Goal: Information Seeking & Learning: Find specific fact

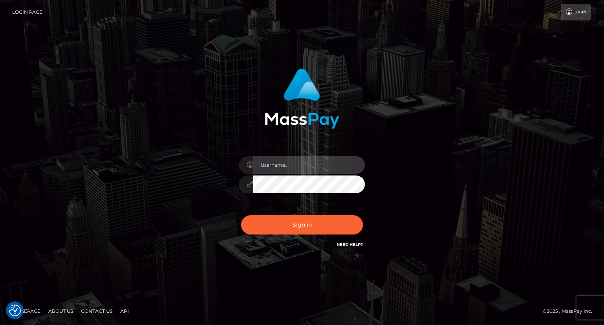
type input "carolina"
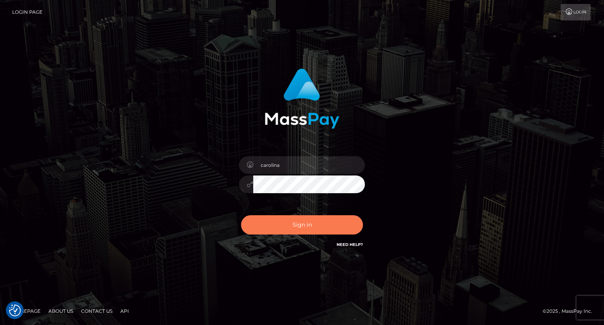
click at [305, 228] on button "Sign in" at bounding box center [302, 224] width 122 height 19
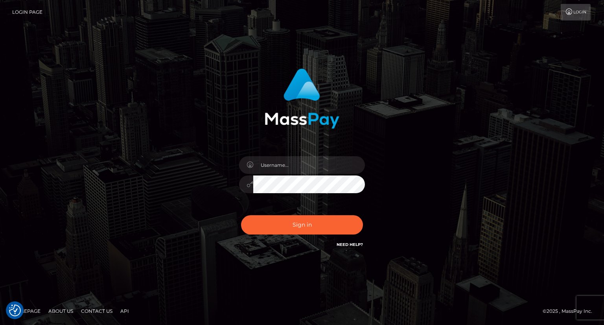
type input "carolina"
click at [555, 123] on div "carolina Sign in" at bounding box center [302, 163] width 604 height 318
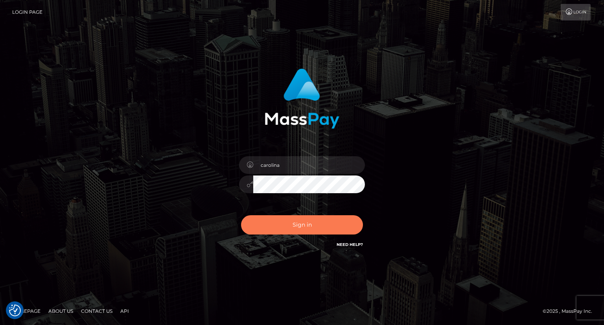
click at [337, 227] on button "Sign in" at bounding box center [302, 224] width 122 height 19
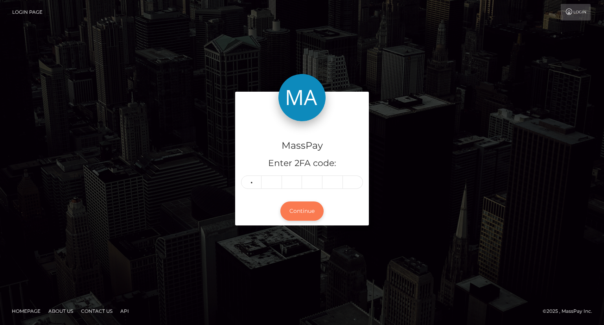
type input "1"
type input "3"
type input "1"
type input "7"
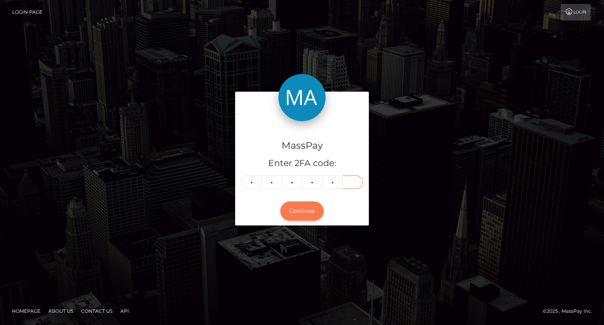
type input "8"
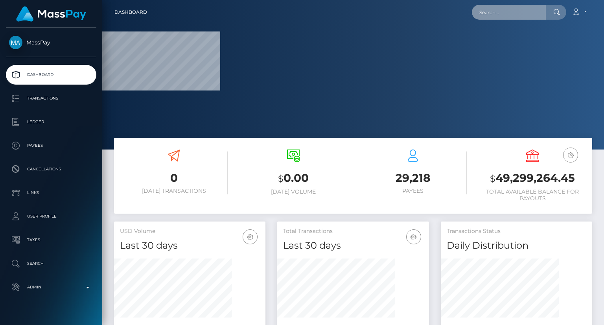
click at [509, 12] on input "text" at bounding box center [509, 12] width 74 height 15
paste input "[EMAIL_ADDRESS][DOMAIN_NAME]"
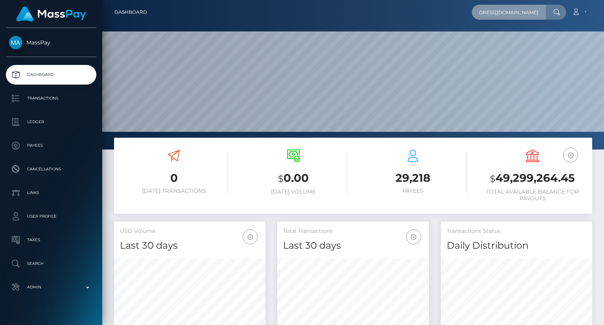
scroll to position [139, 151]
type input "[EMAIL_ADDRESS][DOMAIN_NAME]"
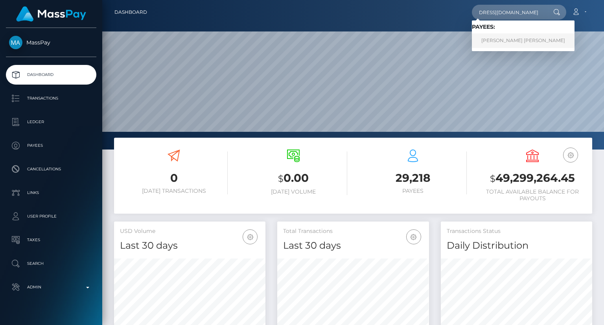
click at [510, 40] on link "JESUS DAVID RIPOLL PINEDA" at bounding box center [523, 40] width 103 height 15
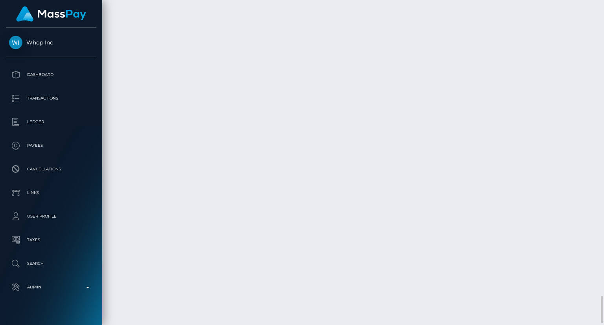
scroll to position [94, 151]
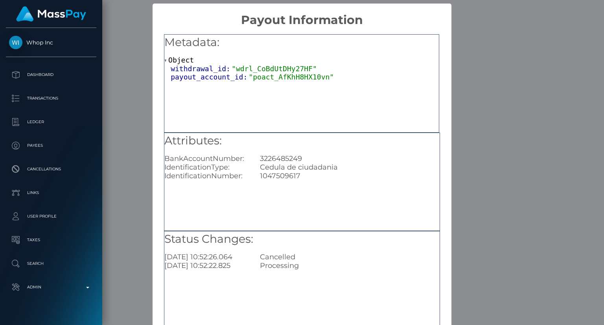
scroll to position [39, 0]
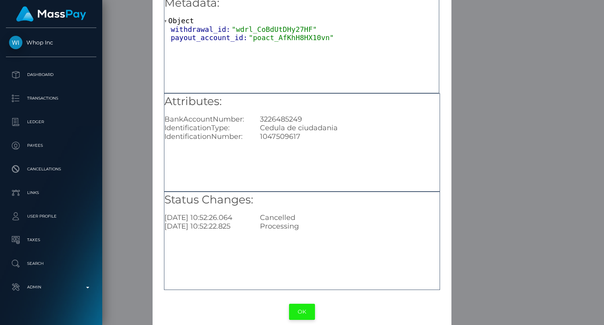
click at [301, 312] on button "OK" at bounding box center [302, 311] width 26 height 16
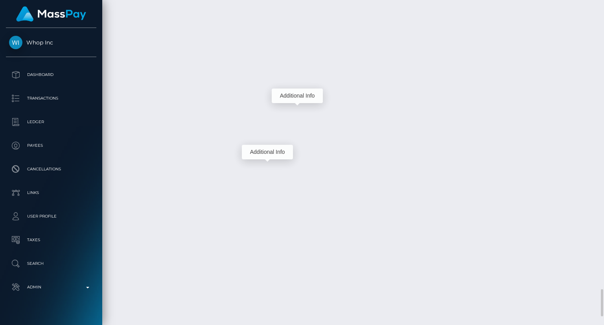
scroll to position [94, 151]
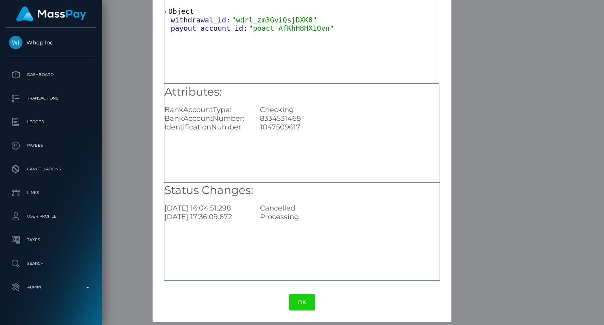
scroll to position [49, 0]
click at [305, 302] on button "OK" at bounding box center [302, 302] width 26 height 16
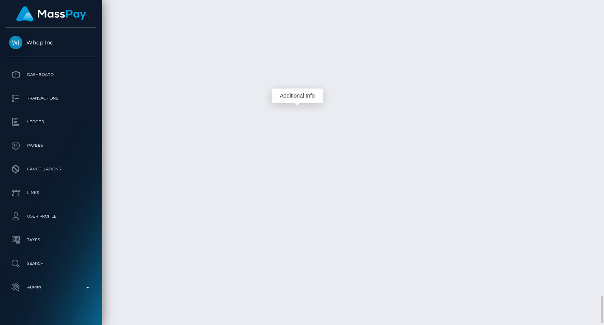
scroll to position [94, 151]
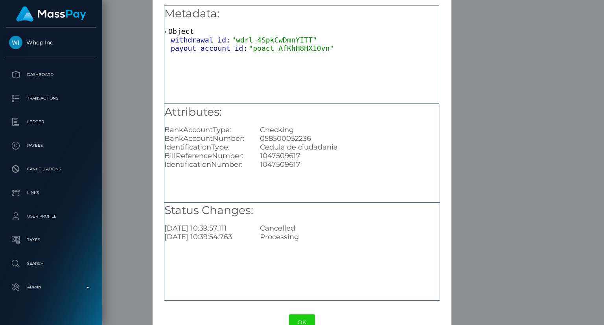
scroll to position [49, 0]
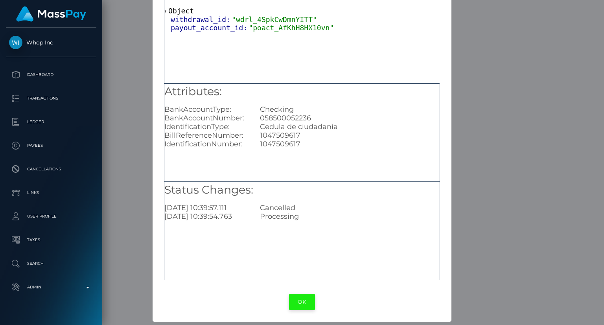
click at [300, 300] on button "OK" at bounding box center [302, 302] width 26 height 16
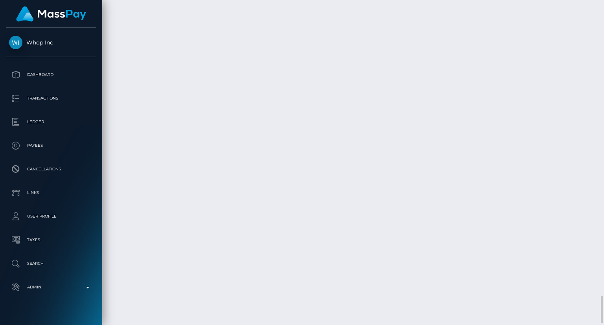
scroll to position [94, 151]
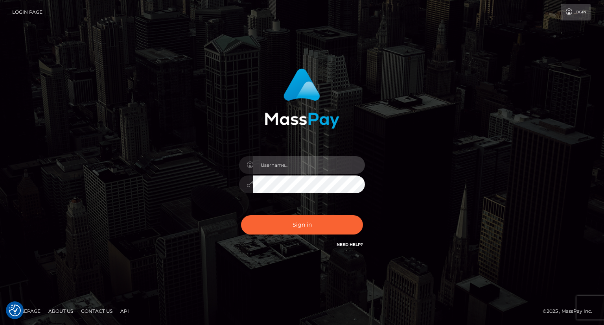
type input "carolina"
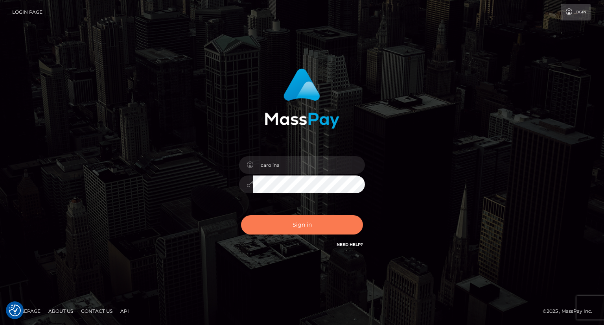
click at [300, 230] on button "Sign in" at bounding box center [302, 224] width 122 height 19
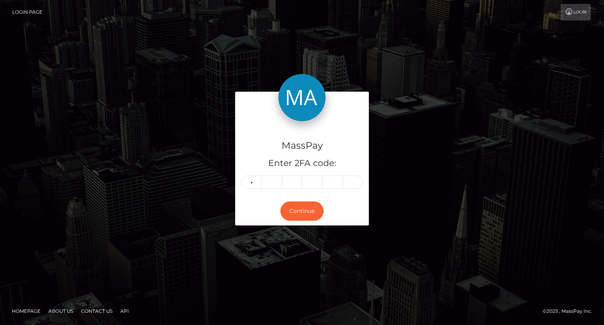
type input "9"
type input "0"
type input "7"
type input "6"
type input "7"
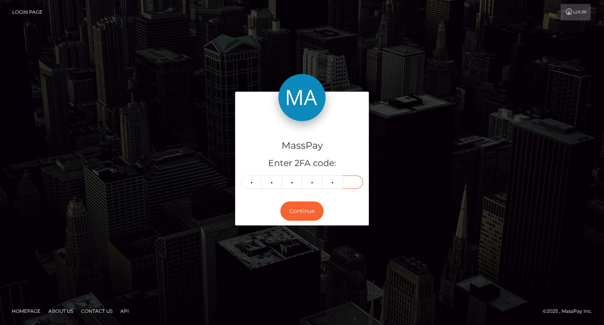
type input "0"
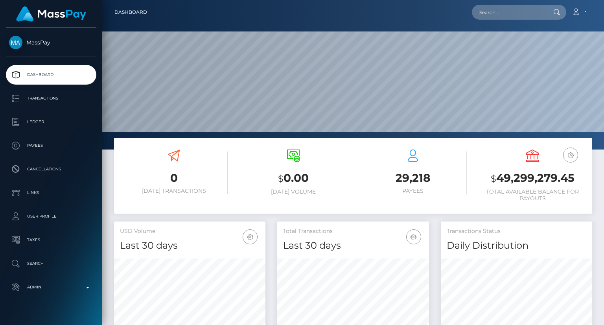
scroll to position [139, 151]
click at [491, 10] on input "text" at bounding box center [509, 12] width 74 height 15
paste input "MSP474b264057727ef"
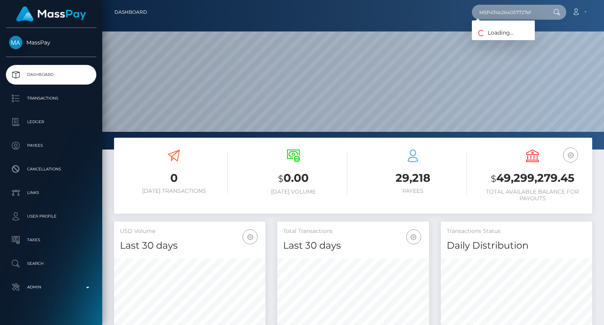
type input "MSP474b264057727ef"
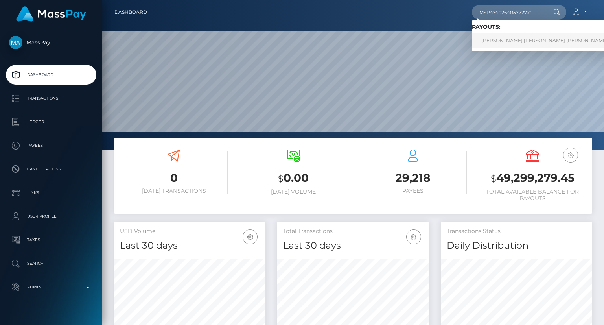
click at [531, 42] on link "SYED MUHAMMAD RAZA HAIDER Haider (Whop Inc - )" at bounding box center [560, 40] width 177 height 15
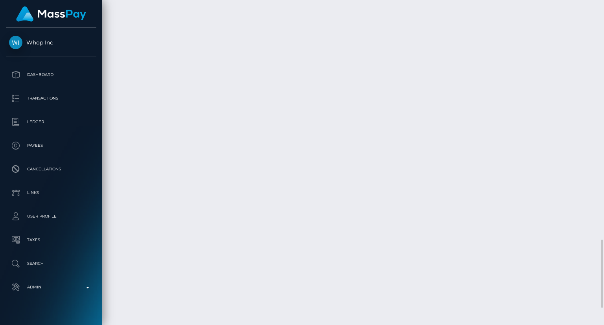
scroll to position [1221, 0]
drag, startPoint x: 436, startPoint y: 241, endPoint x: 447, endPoint y: 249, distance: 13.1
copy td "$594.74 USD"
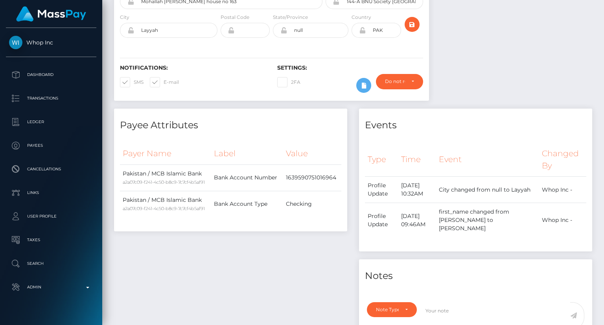
scroll to position [0, 0]
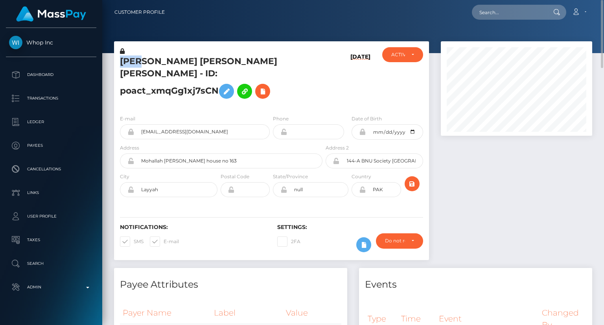
drag, startPoint x: 117, startPoint y: 61, endPoint x: 142, endPoint y: 62, distance: 25.2
click at [142, 62] on div "[PERSON_NAME] [PERSON_NAME] [PERSON_NAME] - ID: poact_xmqGg1xj7sCN" at bounding box center [219, 77] width 210 height 61
copy h5 "[PERSON_NAME]"
click at [509, 13] on input "text" at bounding box center [509, 12] width 74 height 15
paste input "[EMAIL_ADDRESS][DOMAIN_NAME]"
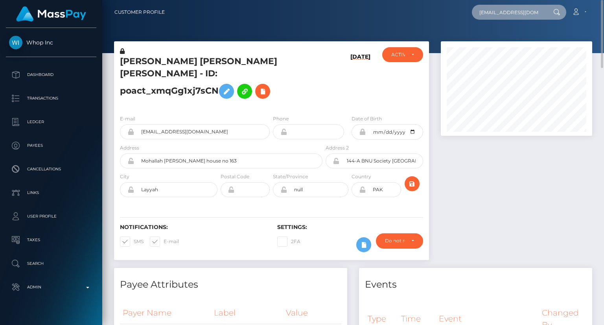
scroll to position [0, 33]
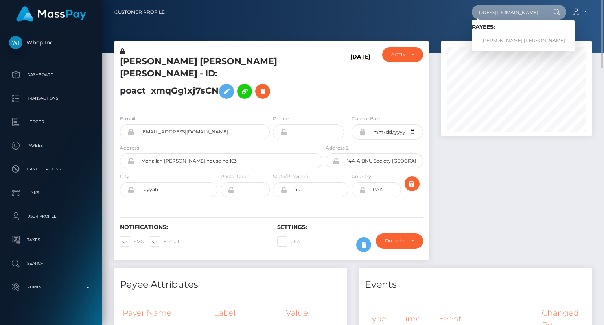
type input "[EMAIL_ADDRESS][DOMAIN_NAME]"
click at [499, 40] on link "JESUS DAVID RIPOLL PINEDA" at bounding box center [523, 40] width 103 height 15
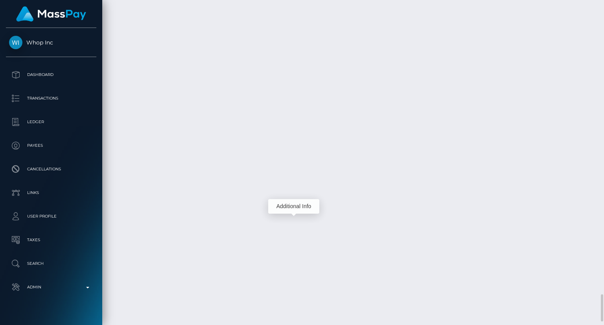
scroll to position [94, 151]
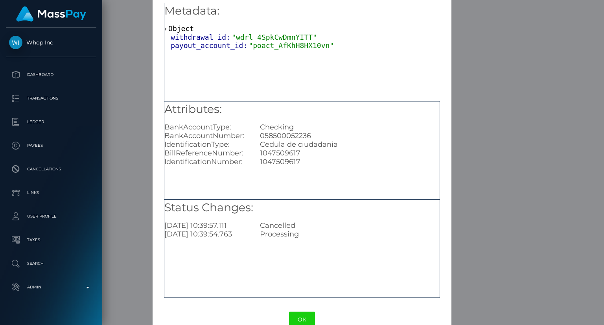
scroll to position [49, 0]
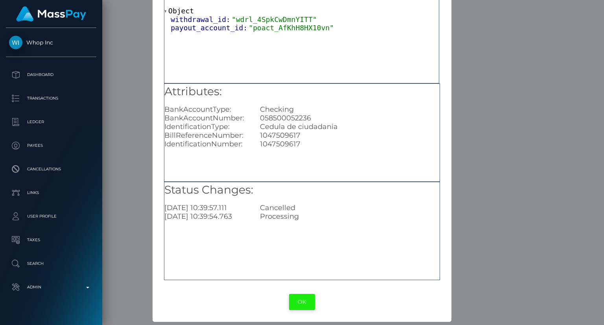
click at [306, 301] on button "OK" at bounding box center [302, 302] width 26 height 16
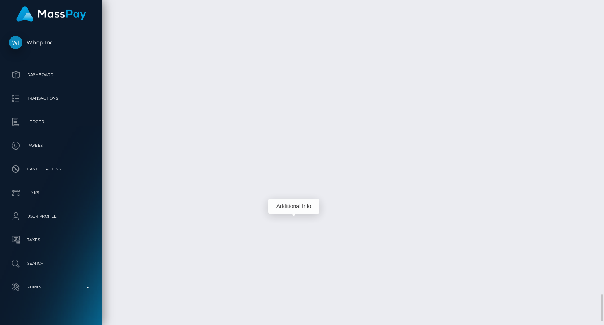
scroll to position [94, 151]
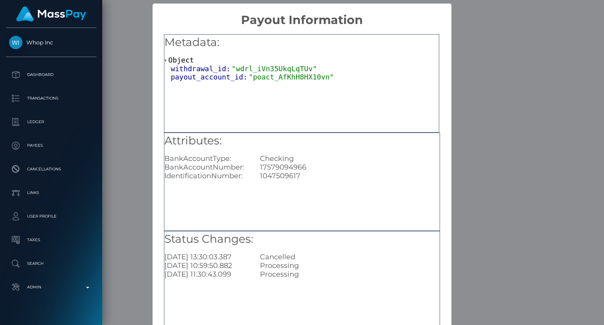
click at [323, 151] on div "Attributes: BankAccountType: Checking BankAccountNumber: 17579094966 Identifica…" at bounding box center [301, 157] width 275 height 48
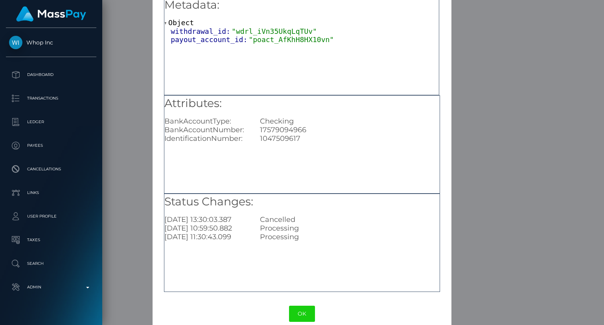
scroll to position [49, 0]
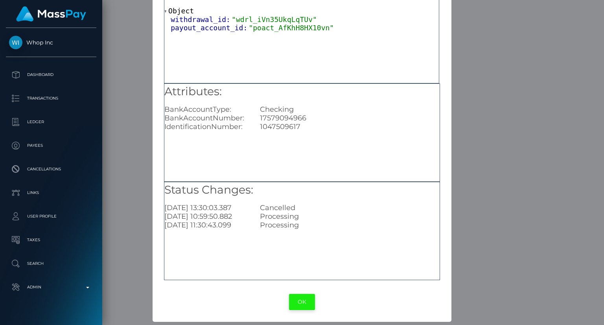
click at [307, 305] on button "OK" at bounding box center [302, 302] width 26 height 16
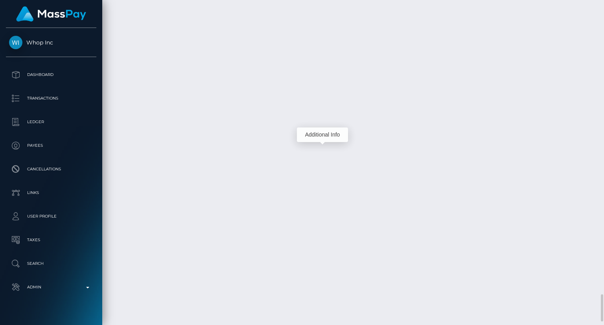
scroll to position [94, 151]
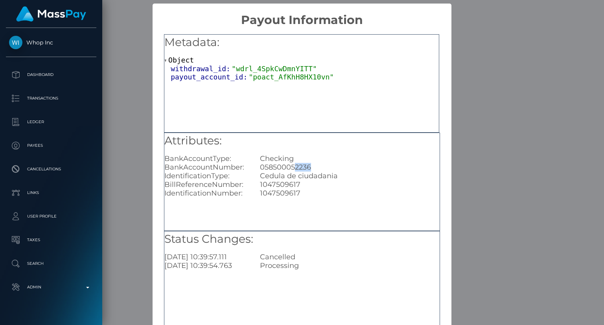
drag, startPoint x: 312, startPoint y: 168, endPoint x: 294, endPoint y: 165, distance: 17.8
click at [294, 165] on div "058500052236" at bounding box center [349, 167] width 191 height 9
copy div "2236"
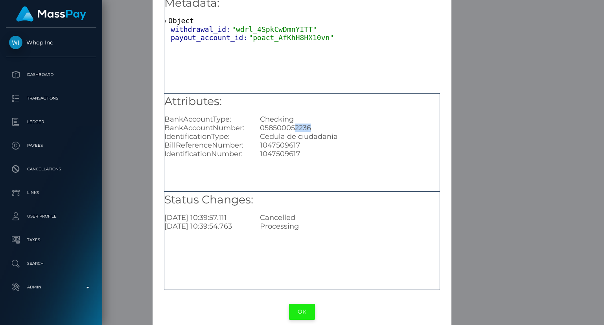
click at [307, 312] on button "OK" at bounding box center [302, 311] width 26 height 16
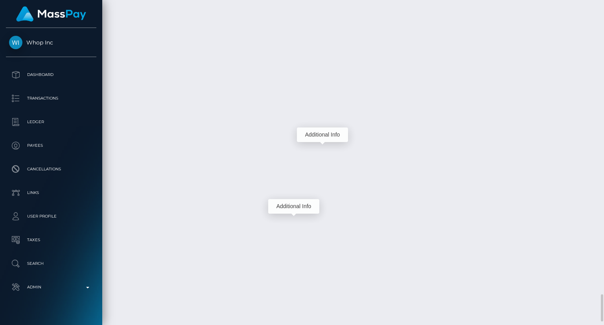
scroll to position [94, 151]
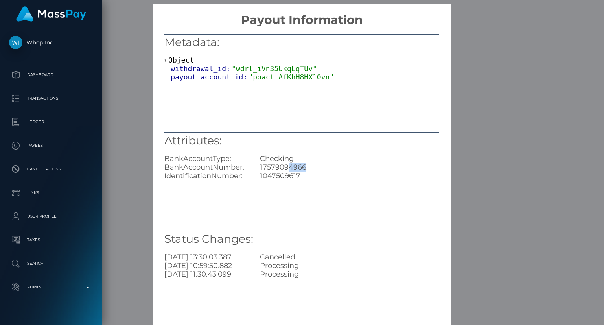
drag, startPoint x: 307, startPoint y: 165, endPoint x: 285, endPoint y: 169, distance: 21.5
click at [285, 169] on div "17579094966" at bounding box center [349, 167] width 191 height 9
copy div "4966"
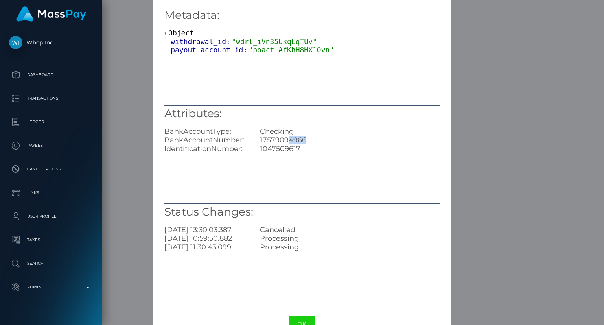
scroll to position [49, 0]
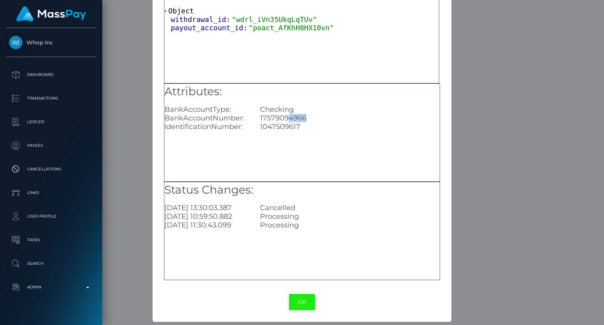
click at [298, 296] on button "OK" at bounding box center [302, 302] width 26 height 16
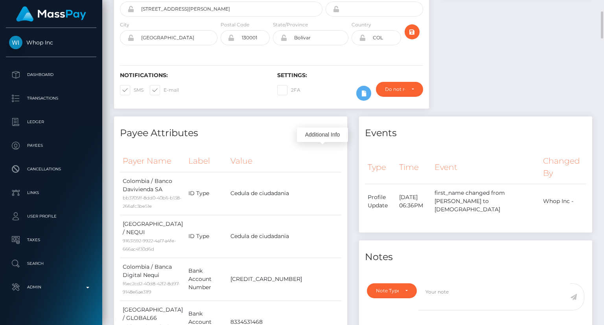
scroll to position [0, 0]
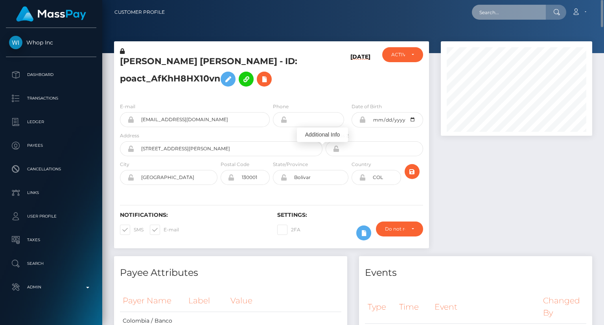
click at [508, 16] on input "text" at bounding box center [509, 12] width 74 height 15
paste input "MSPf46a3d532253f08"
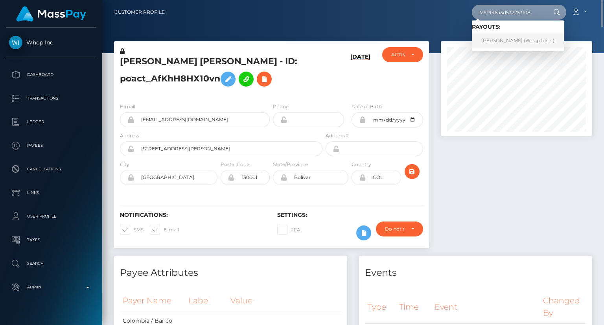
type input "MSPf46a3d532253f08"
click at [506, 38] on link "MUHAMMAD HAMAYUN QADEER Qadeer (Whop Inc - )" at bounding box center [518, 40] width 92 height 15
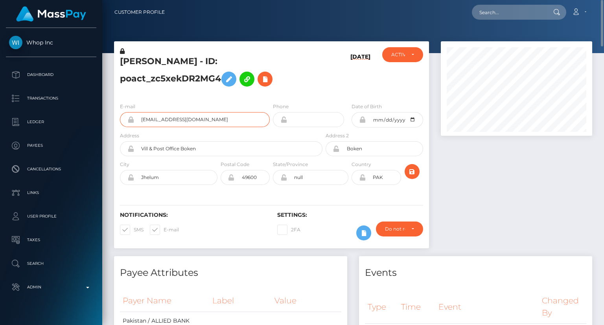
click at [159, 123] on input "darkfalcon732@gmail.com" at bounding box center [202, 119] width 136 height 15
drag, startPoint x: 118, startPoint y: 60, endPoint x: 176, endPoint y: 60, distance: 57.8
click at [176, 61] on div "MUHAMMAD HAMAYUN QADEER Qadeer - ID: poact_zc5xekDR2MG4" at bounding box center [219, 71] width 210 height 49
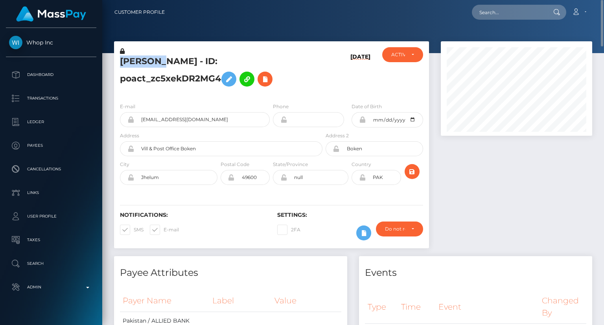
copy h5 "MUHAMMAD"
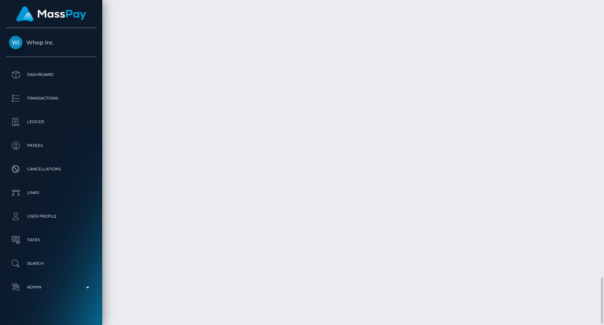
scroll to position [1934, 0]
drag, startPoint x: 450, startPoint y: 219, endPoint x: 439, endPoint y: 210, distance: 13.6
copy td "$34.84 USD"
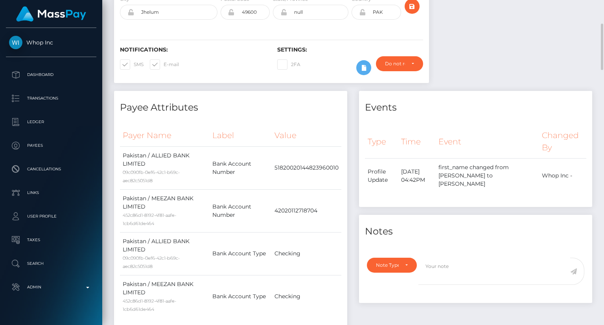
scroll to position [0, 0]
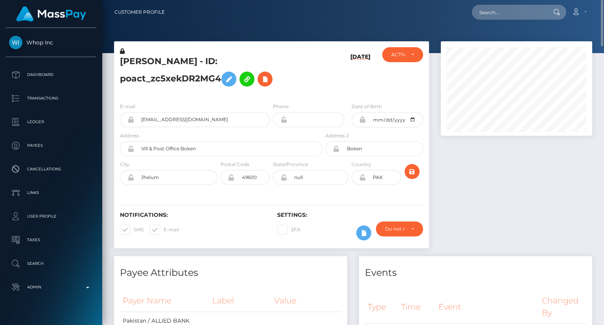
click at [195, 58] on h5 "MUHAMMAD HAMAYUN QADEER Qadeer - ID: poact_zc5xekDR2MG4" at bounding box center [219, 72] width 198 height 35
copy h5 "MUHAMMAD HAMAYUN QADEER Qadeer - ID: poact_zc5xekDR2MG4"
click at [502, 15] on input "text" at bounding box center [509, 12] width 74 height 15
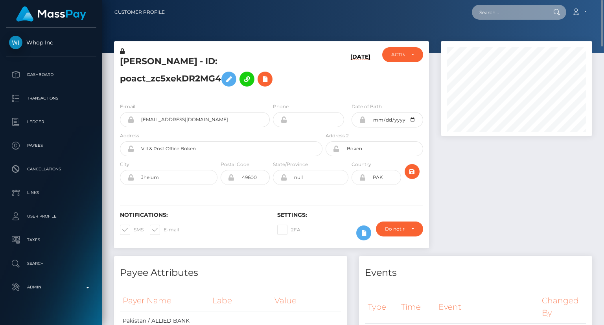
paste input "MSP0e6d087e3ed193f"
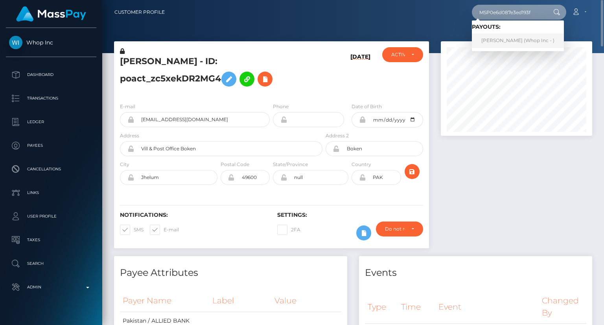
type input "MSP0e6d087e3ed193f"
click at [499, 37] on link "Taha Hussain (Whop Inc - )" at bounding box center [518, 40] width 92 height 15
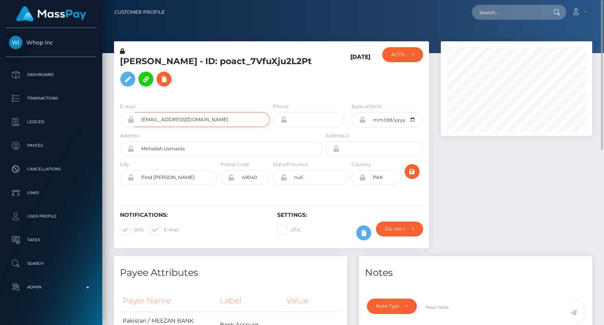
click at [210, 127] on input "tahahussainch104@gmail.com" at bounding box center [202, 119] width 136 height 15
drag, startPoint x: 120, startPoint y: 66, endPoint x: 140, endPoint y: 70, distance: 19.9
click at [140, 70] on div "Taha Hussain - ID: poact_7VfuXju2L2Pt" at bounding box center [219, 71] width 210 height 49
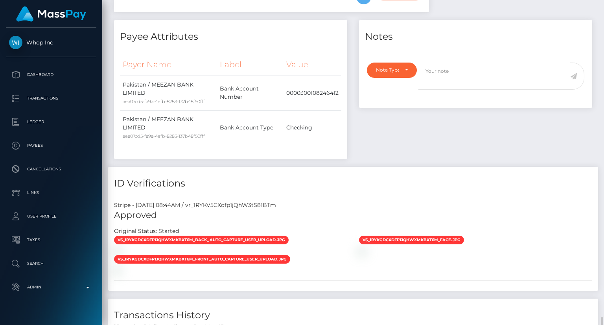
scroll to position [378, 0]
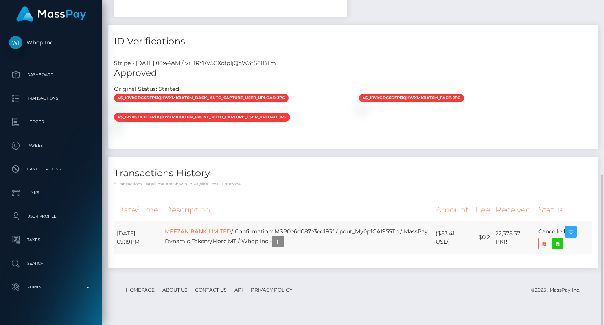
drag, startPoint x: 450, startPoint y: 252, endPoint x: 440, endPoint y: 242, distance: 14.2
click at [440, 242] on td "($83.41 USD)" at bounding box center [453, 237] width 40 height 33
copy td "$83.41 USD"
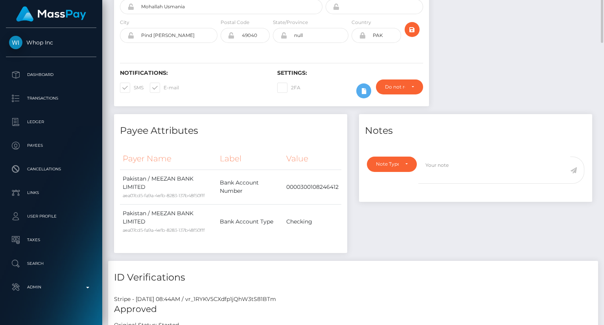
scroll to position [0, 0]
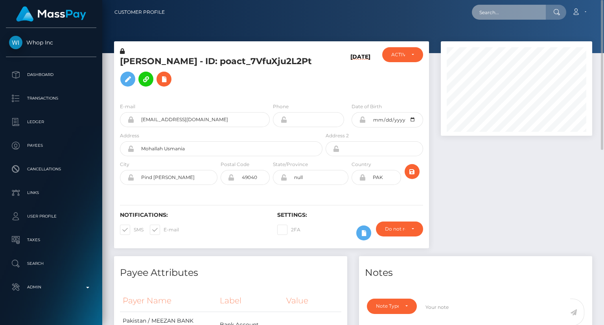
click at [522, 11] on input "text" at bounding box center [509, 12] width 74 height 15
paste input "poact_XDfbP5d1Bk4K"
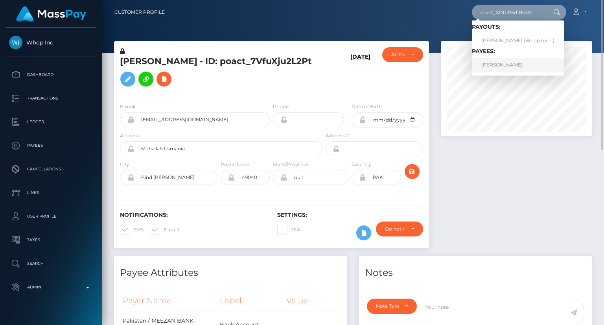
type input "poact_XDfbP5d1Bk4K"
click at [499, 64] on link "TEODOR LUNGU" at bounding box center [518, 65] width 92 height 15
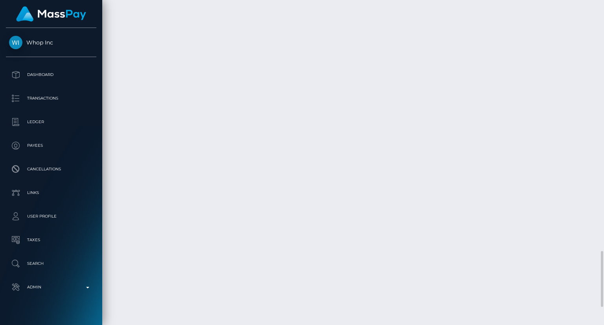
scroll to position [1415, 0]
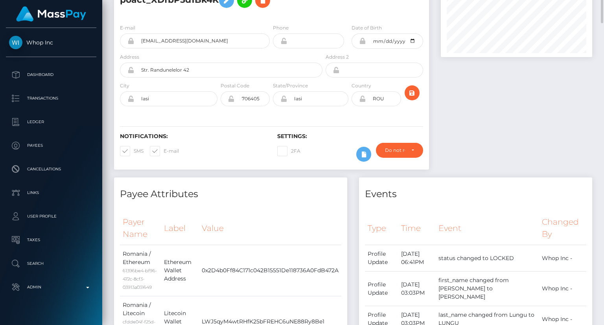
scroll to position [0, 0]
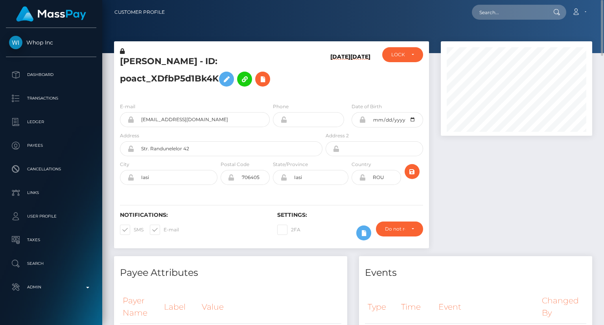
click at [148, 59] on h5 "TEODOR LUNGU - ID: poact_XDfbP5d1Bk4K" at bounding box center [219, 72] width 198 height 35
copy h5 "TEODOR LUNGU - ID: poact_XDfbP5d1Bk4K"
click at [504, 7] on input "text" at bounding box center [509, 12] width 74 height 15
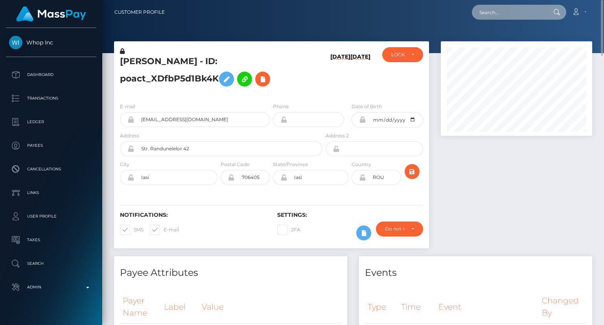
paste input "poact_mOeb8XZkxAWo"
type input "poact_mOeb8XZkxAWo"
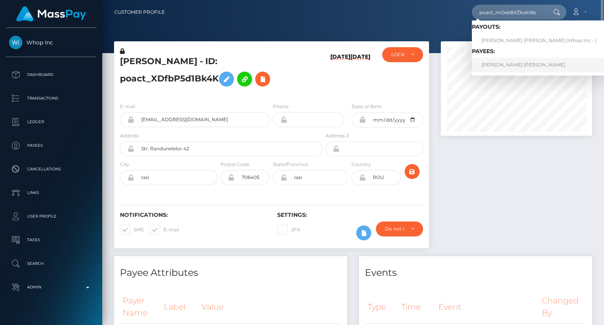
click at [521, 67] on link "JESUS DAVID RIPOLL PINEDA" at bounding box center [539, 65] width 134 height 15
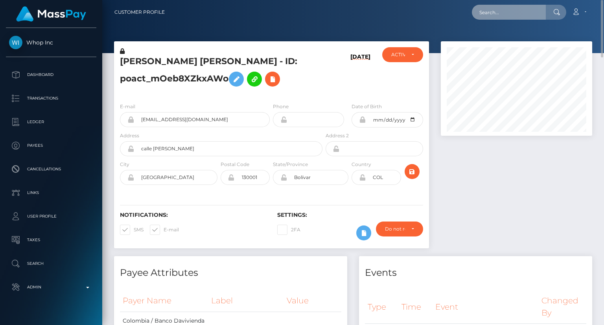
click at [497, 19] on input "text" at bounding box center [509, 12] width 74 height 15
paste input "pout_pwnsCwjbulbTA"
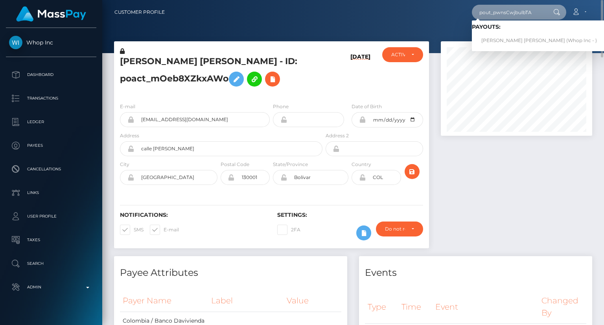
type input "pout_pwnsCwjbulbTA"
click at [506, 43] on link "[PERSON_NAME] [PERSON_NAME] (Whop Inc - )" at bounding box center [539, 40] width 134 height 15
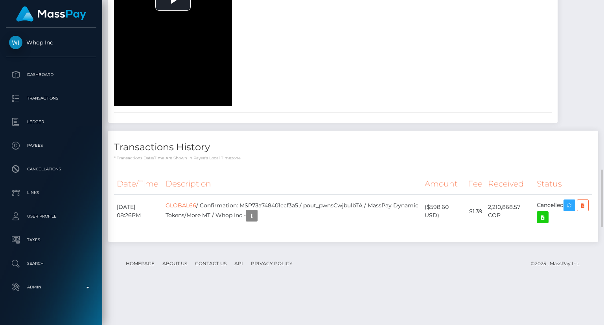
scroll to position [956, 0]
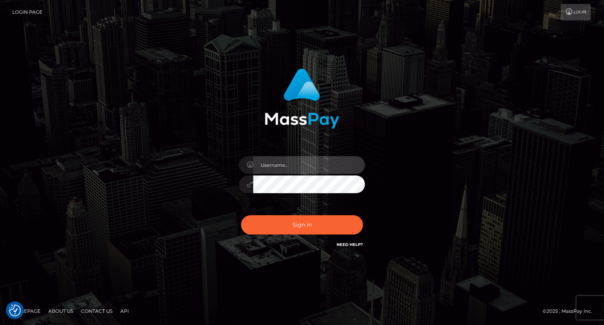
type input "carolina"
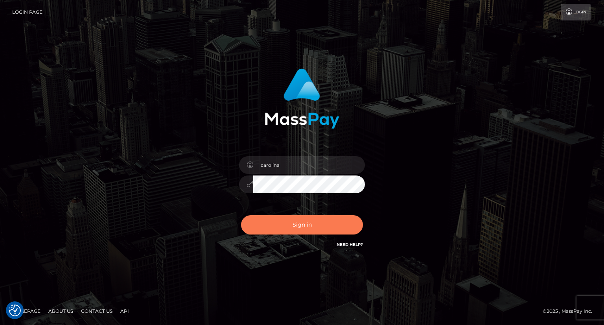
click at [332, 221] on button "Sign in" at bounding box center [302, 224] width 122 height 19
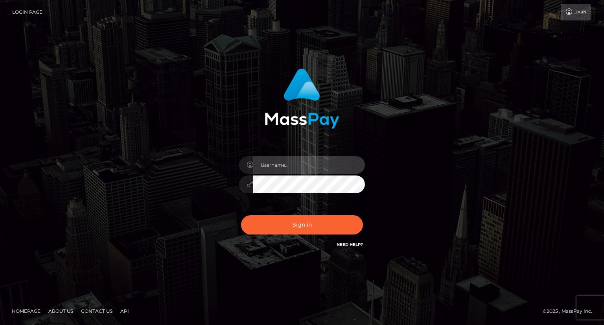
type input "carolina"
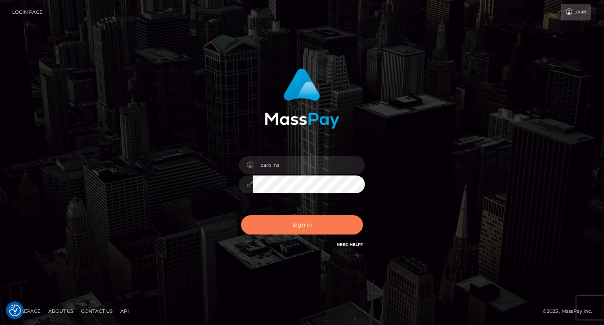
drag, startPoint x: 300, startPoint y: 217, endPoint x: 309, endPoint y: 217, distance: 9.4
click at [300, 217] on button "Sign in" at bounding box center [302, 224] width 122 height 19
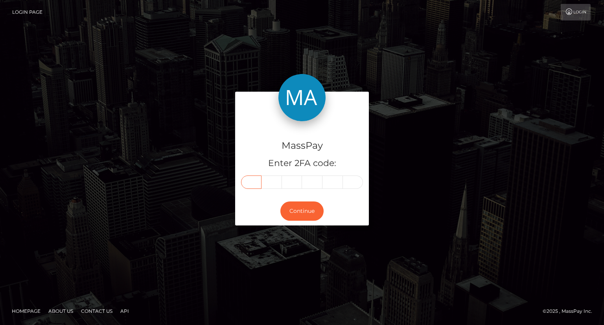
click at [256, 182] on input "text" at bounding box center [251, 181] width 20 height 13
type input "4"
type input "5"
type input "2"
type input "7"
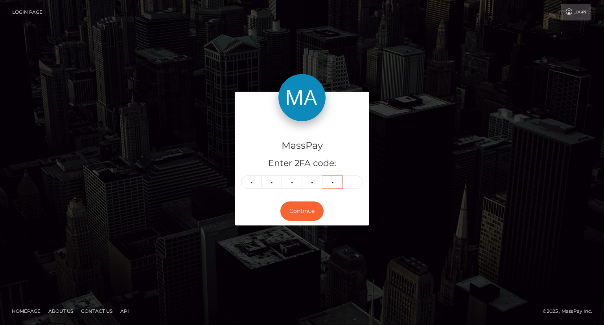
type input "3"
type input "8"
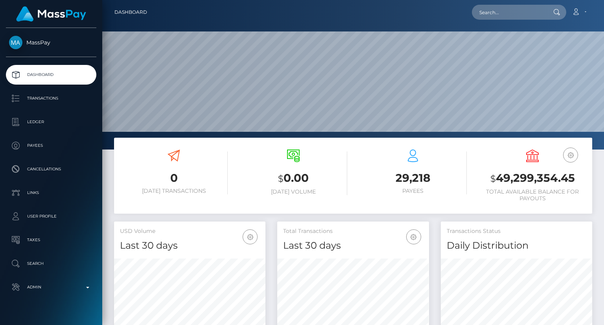
scroll to position [139, 151]
click at [515, 10] on input "text" at bounding box center [509, 12] width 74 height 15
paste input "MSPe5fdd9e635f0004"
type input "MSPe5fdd9e635f0004"
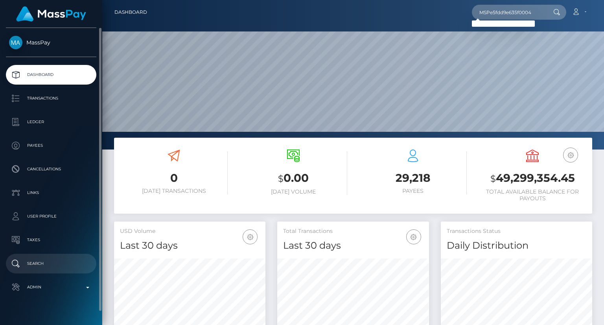
click at [44, 263] on p "Search" at bounding box center [51, 263] width 84 height 12
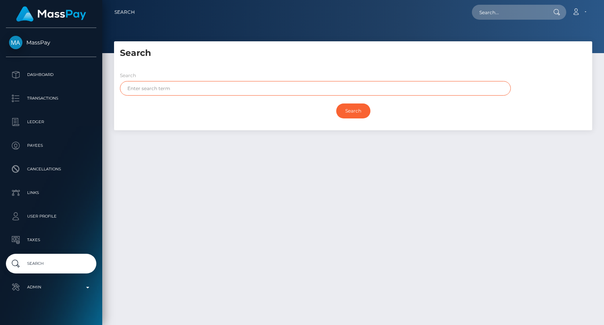
click at [241, 94] on input "text" at bounding box center [315, 88] width 391 height 15
paste input "ASMA"
click at [341, 112] on input "Search" at bounding box center [353, 110] width 34 height 15
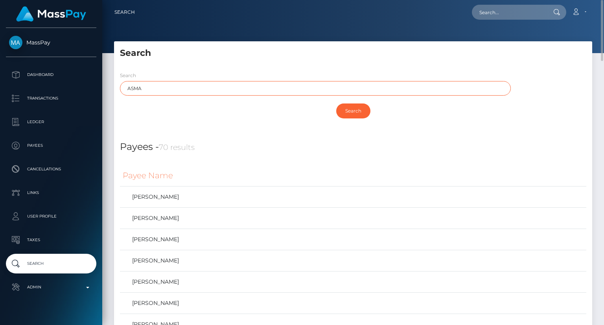
click at [131, 89] on input "ASMA" at bounding box center [315, 88] width 391 height 15
paste input "BDUL"
type input "ABDUL"
click at [362, 114] on input "Search" at bounding box center [353, 110] width 34 height 15
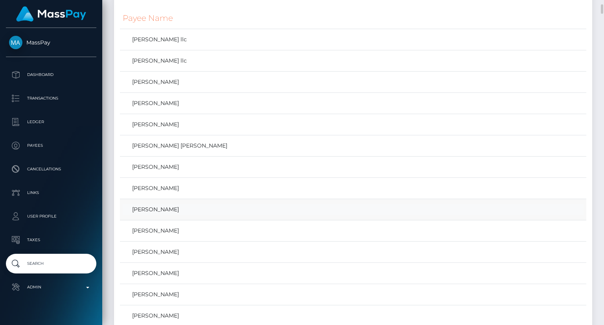
scroll to position [197, 0]
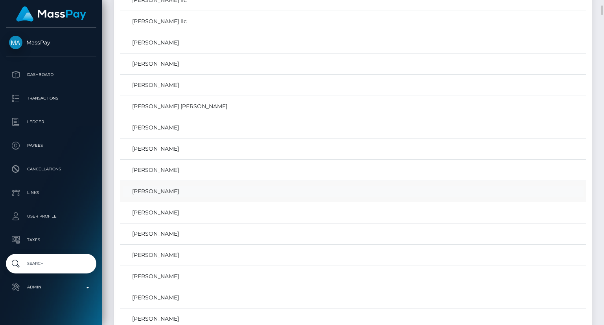
click at [156, 190] on link "[PERSON_NAME]" at bounding box center [353, 191] width 461 height 11
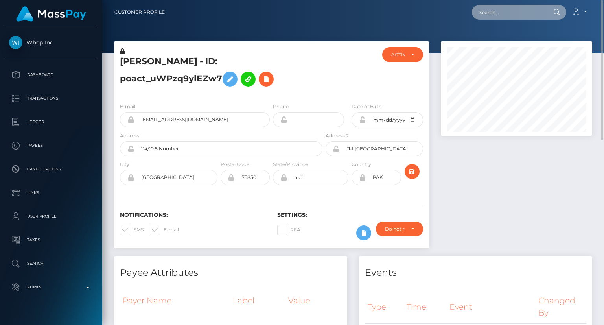
click at [509, 15] on input "text" at bounding box center [509, 12] width 74 height 15
paste input "[EMAIL_ADDRESS][DOMAIN_NAME]"
type input "[EMAIL_ADDRESS][DOMAIN_NAME]"
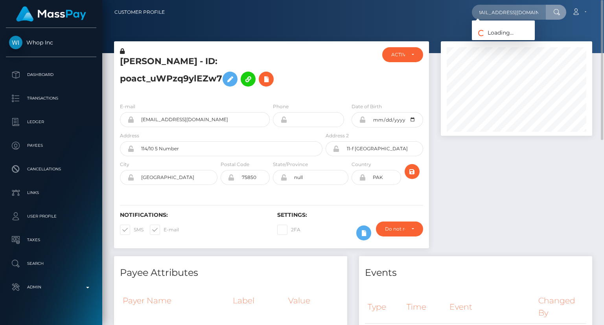
scroll to position [0, 0]
click at [506, 42] on link "[PERSON_NAME]" at bounding box center [503, 40] width 63 height 15
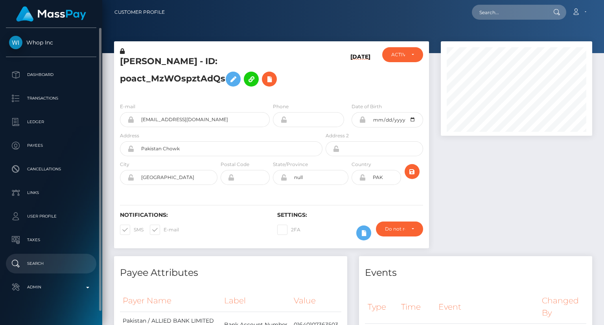
click at [47, 266] on p "Search" at bounding box center [51, 263] width 84 height 12
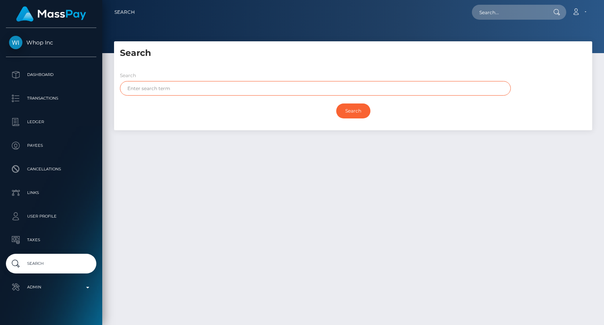
click at [225, 88] on input "text" at bounding box center [315, 88] width 391 height 15
paste input "RAFAY"
type input "RAFAY"
click at [361, 110] on input "Search" at bounding box center [353, 110] width 34 height 15
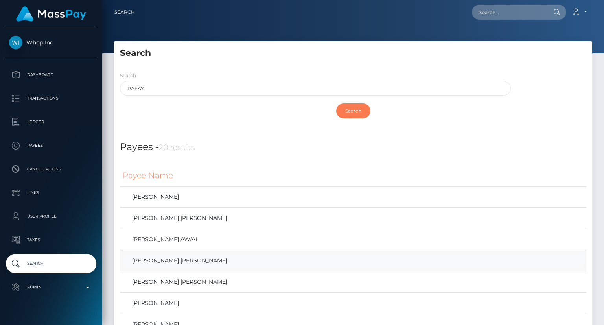
scroll to position [118, 0]
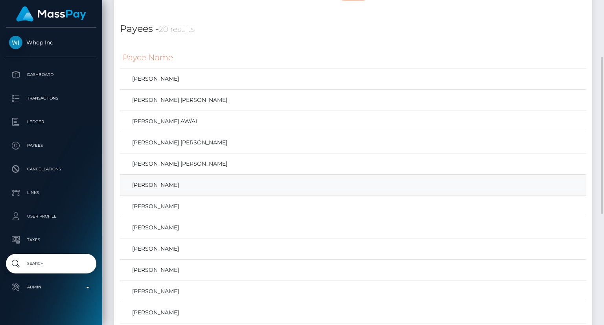
click at [281, 188] on link "Abdul Rafay" at bounding box center [353, 184] width 461 height 11
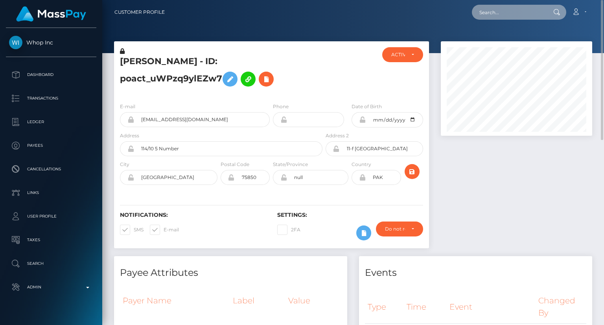
click at [495, 14] on input "text" at bounding box center [509, 12] width 74 height 15
paste input "[EMAIL_ADDRESS][DOMAIN_NAME]"
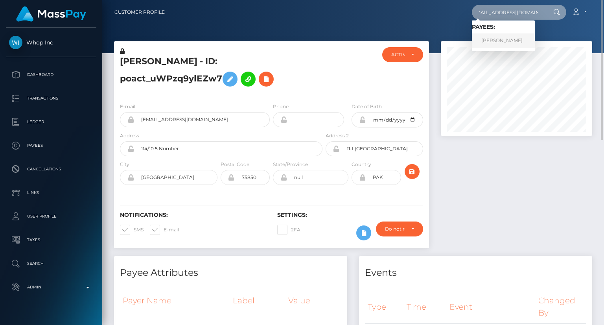
type input "[EMAIL_ADDRESS][DOMAIN_NAME]"
click at [506, 39] on link "[PERSON_NAME]" at bounding box center [503, 40] width 63 height 15
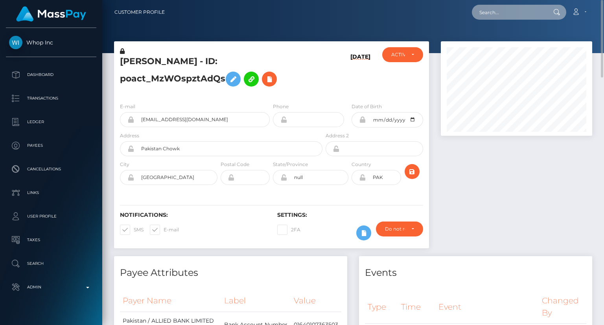
click at [517, 12] on input "text" at bounding box center [509, 12] width 74 height 15
paste input "poact_DJVsLTD8z8IB"
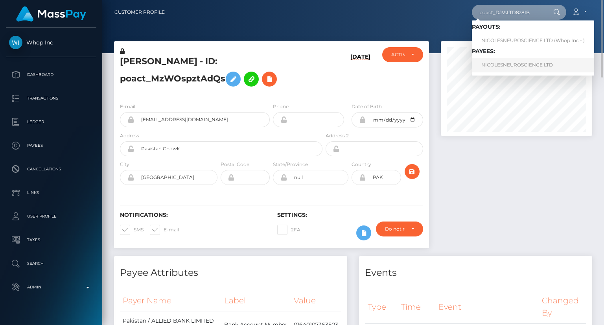
type input "poact_DJVsLTD8z8IB"
click at [528, 61] on link "NICOLESNEUROSCIENCE LTD" at bounding box center [533, 65] width 122 height 15
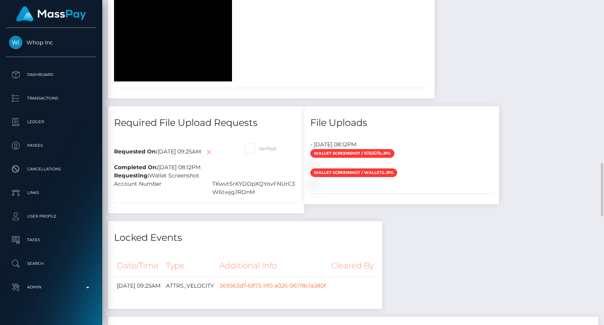
scroll to position [786, 0]
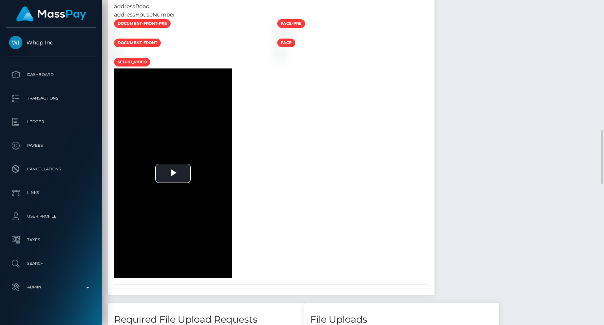
click at [434, 38] on div at bounding box center [352, 34] width 163 height 8
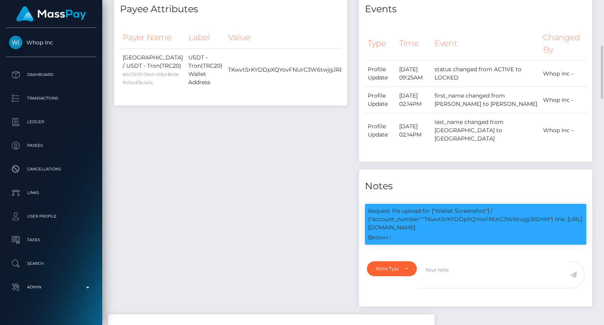
scroll to position [0, 0]
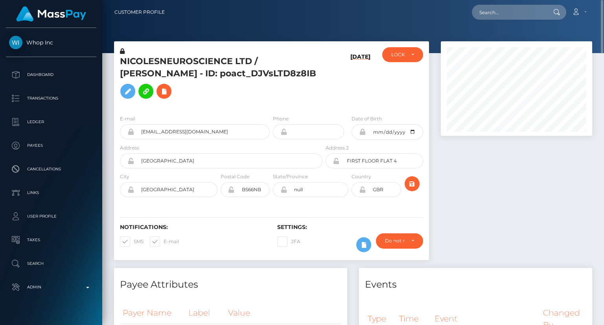
click at [211, 60] on h5 "NICOLESNEUROSCIENCE LTD / [PERSON_NAME] - ID: poact_DJVsLTD8z8IB" at bounding box center [219, 78] width 198 height 47
click at [211, 59] on h5 "NICOLESNEUROSCIENCE LTD / [PERSON_NAME] - ID: poact_DJVsLTD8z8IB" at bounding box center [219, 78] width 198 height 47
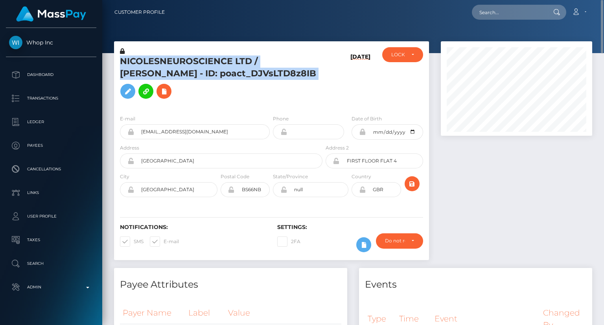
copy h5 "NICOLESNEUROSCIENCE LTD / [PERSON_NAME] - ID: poact_DJVsLTD8z8IB"
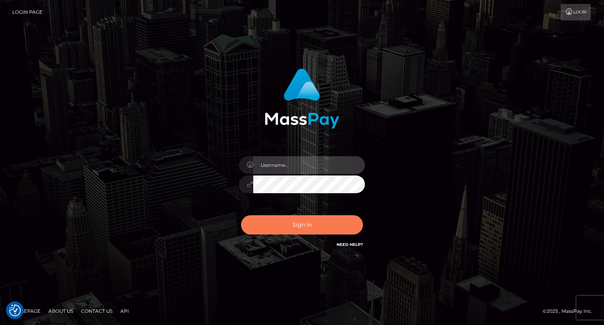
type input "carolina"
click at [304, 224] on button "Sign in" at bounding box center [302, 224] width 122 height 19
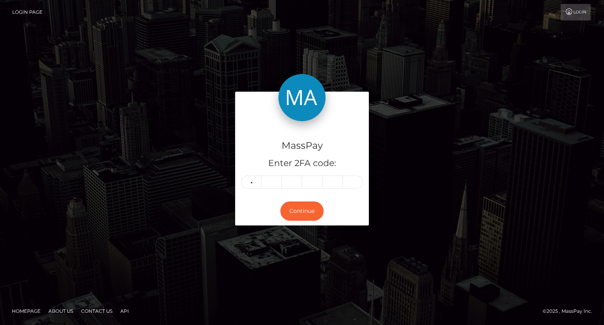
type input "9"
type input "0"
type input "5"
type input "8"
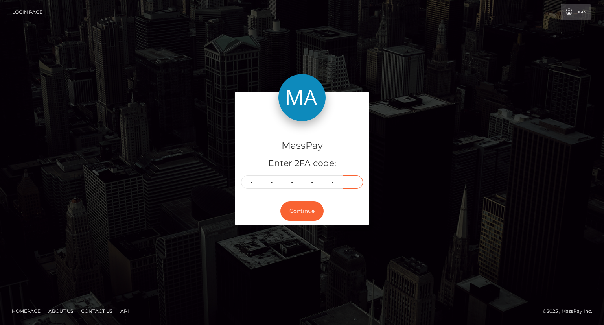
type input "9"
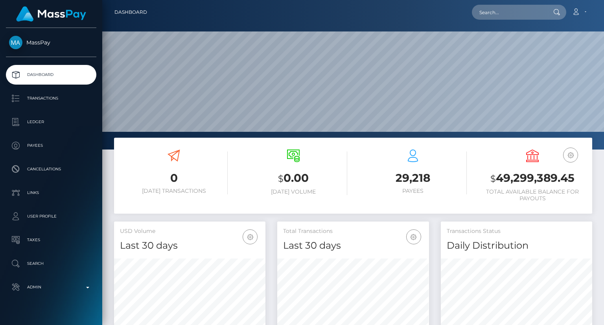
scroll to position [139, 151]
click at [488, 12] on input "text" at bounding box center [509, 12] width 74 height 15
paste input "poact_hhNiIRmZulSG"
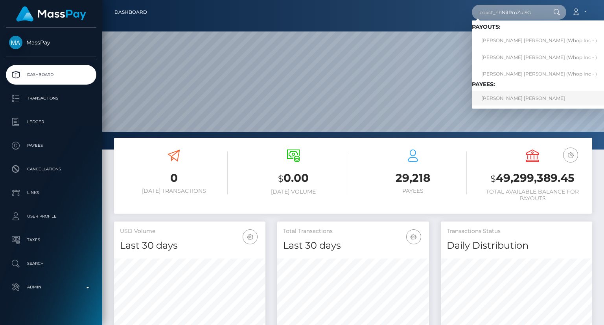
type input "poact_hhNiIRmZulSG"
click at [506, 92] on link "[PERSON_NAME] [PERSON_NAME]" at bounding box center [539, 98] width 134 height 15
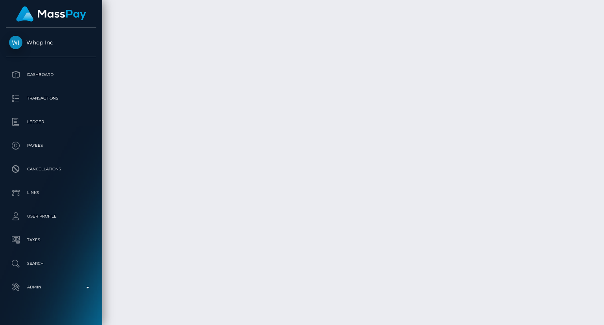
scroll to position [1410, 0]
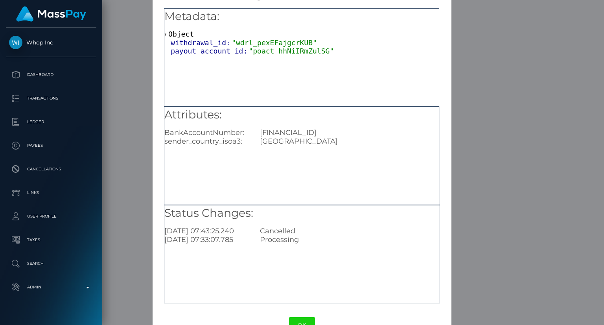
scroll to position [39, 0]
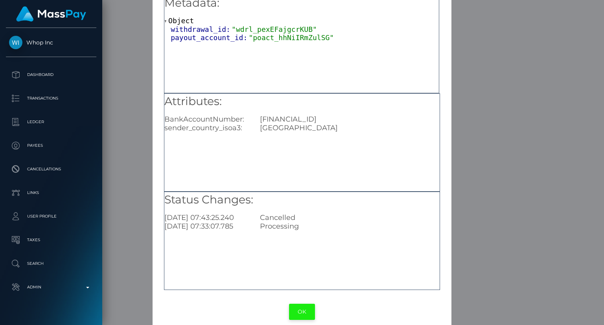
click at [305, 312] on button "OK" at bounding box center [302, 311] width 26 height 16
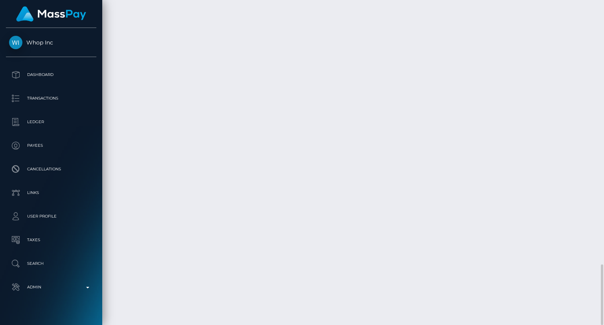
scroll to position [94, 151]
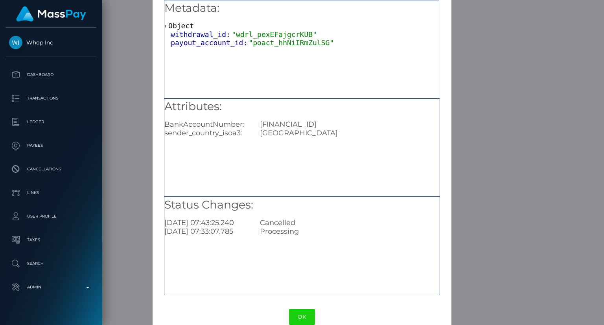
scroll to position [49, 0]
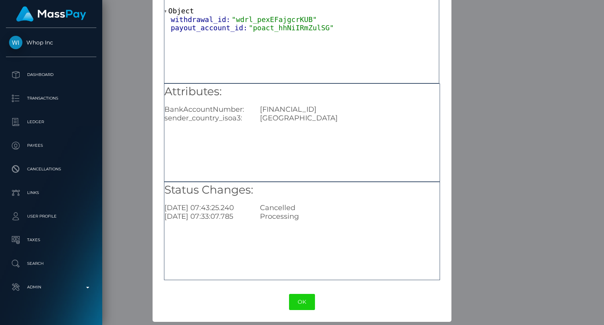
click at [304, 304] on button "OK" at bounding box center [302, 302] width 26 height 16
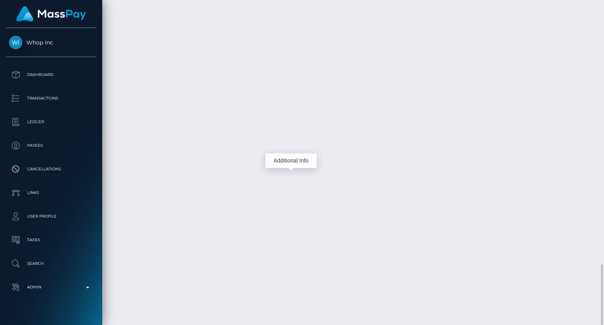
scroll to position [94, 151]
